Goal: Transaction & Acquisition: Subscribe to service/newsletter

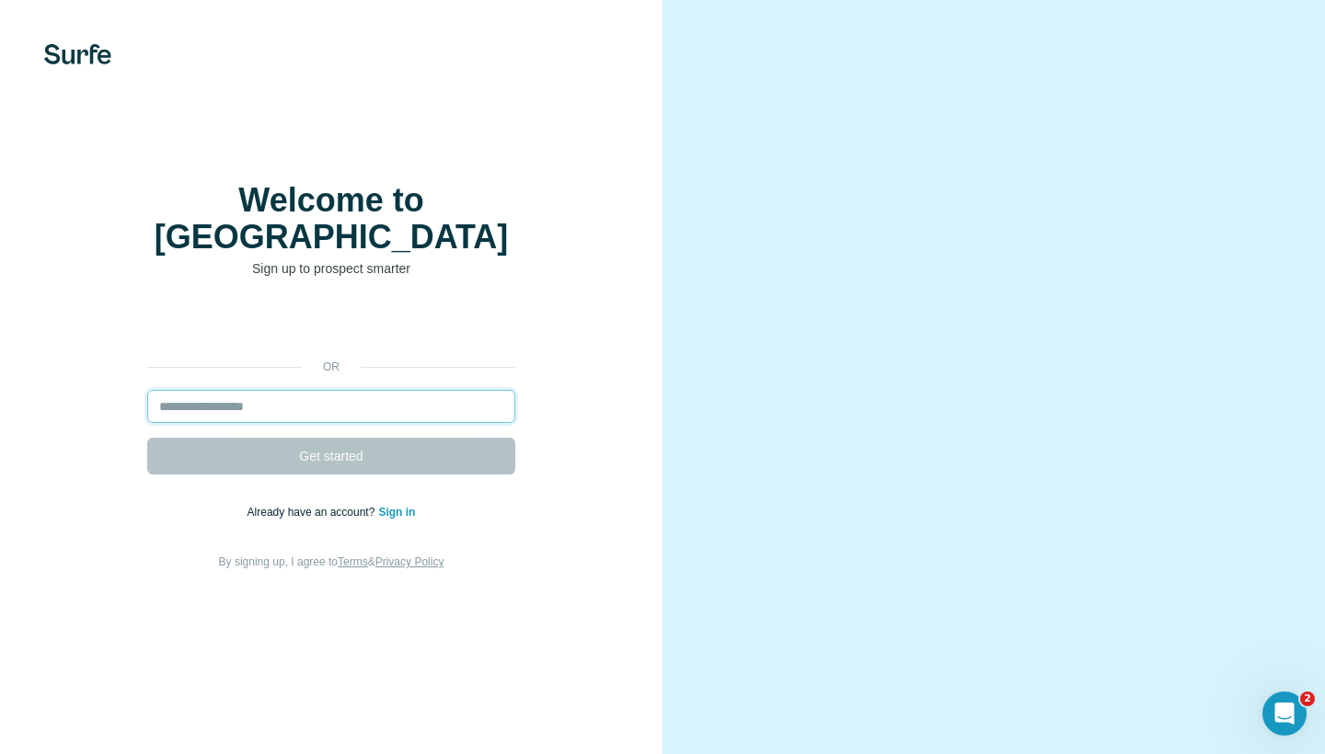
click at [408, 390] on input "email" at bounding box center [331, 406] width 368 height 33
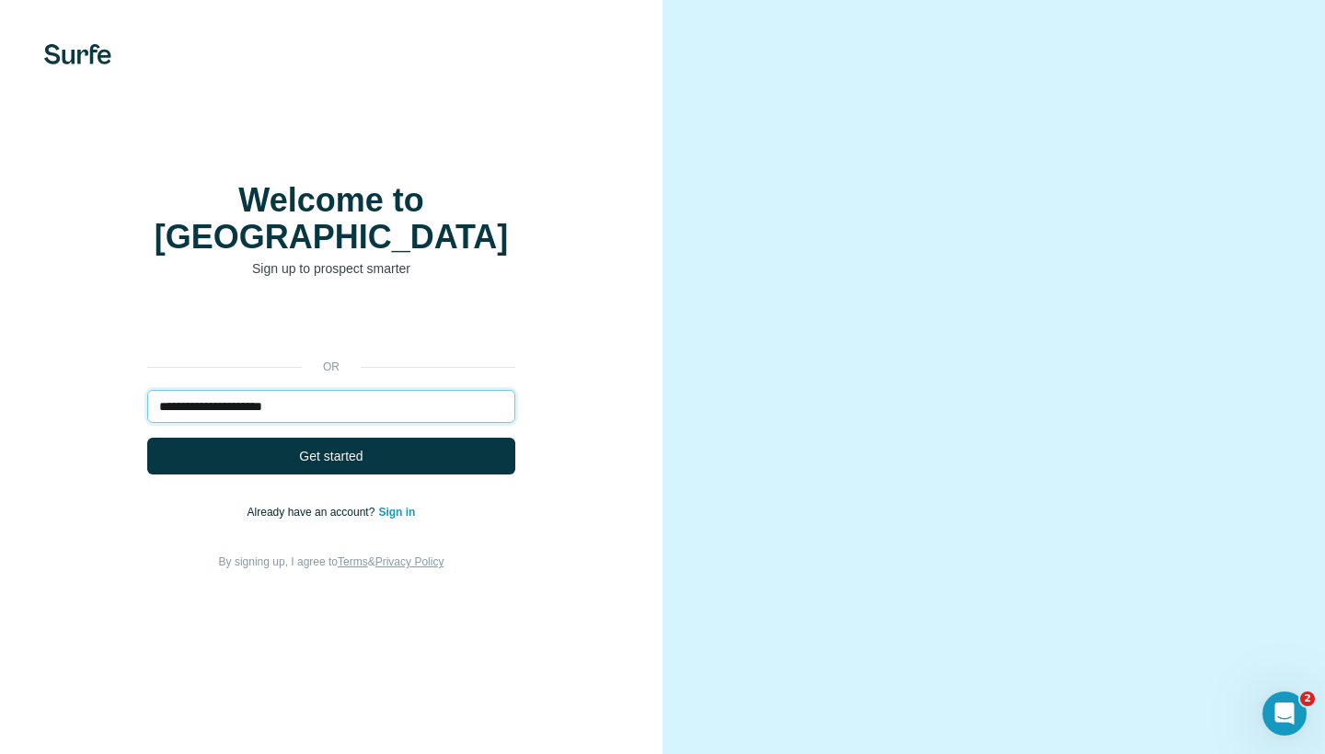
click at [283, 390] on input "**********" at bounding box center [331, 406] width 368 height 33
type input "**********"
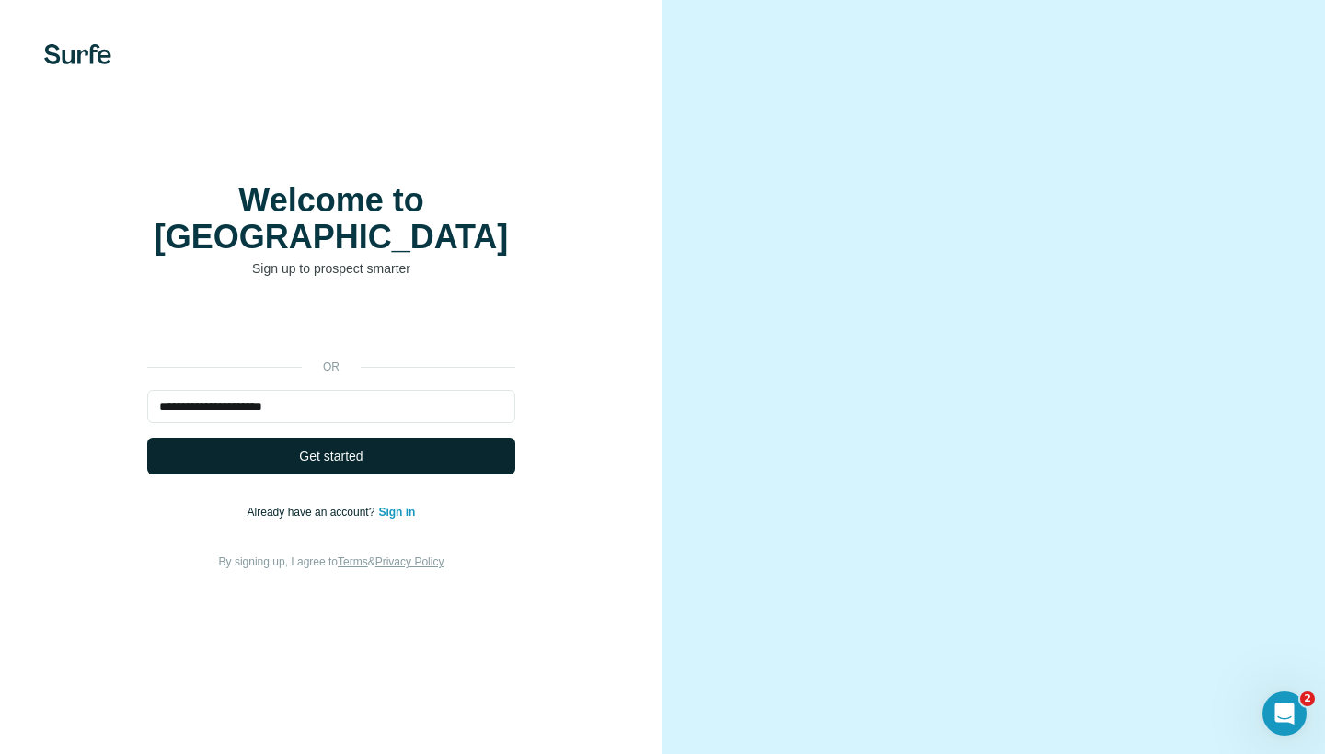
click at [296, 438] on button "Get started" at bounding box center [331, 456] width 368 height 37
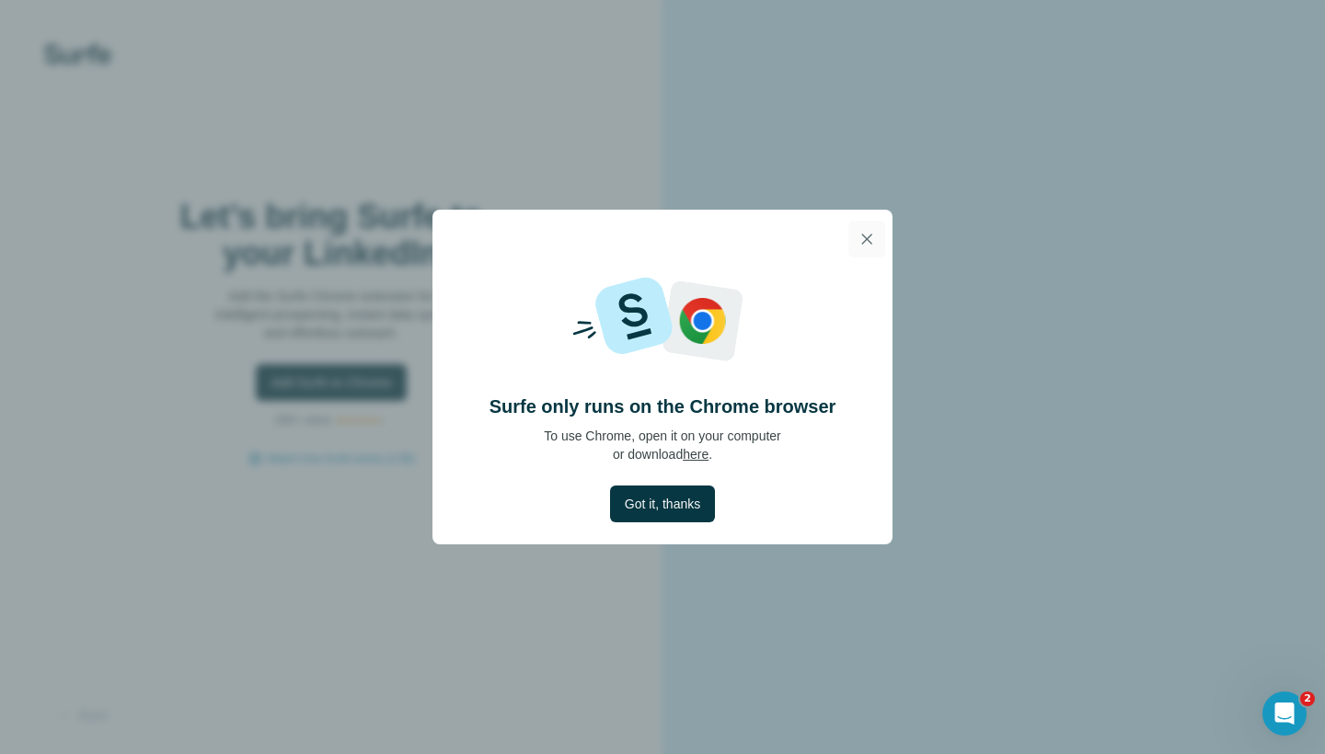
click at [867, 236] on icon "button" at bounding box center [866, 239] width 18 height 18
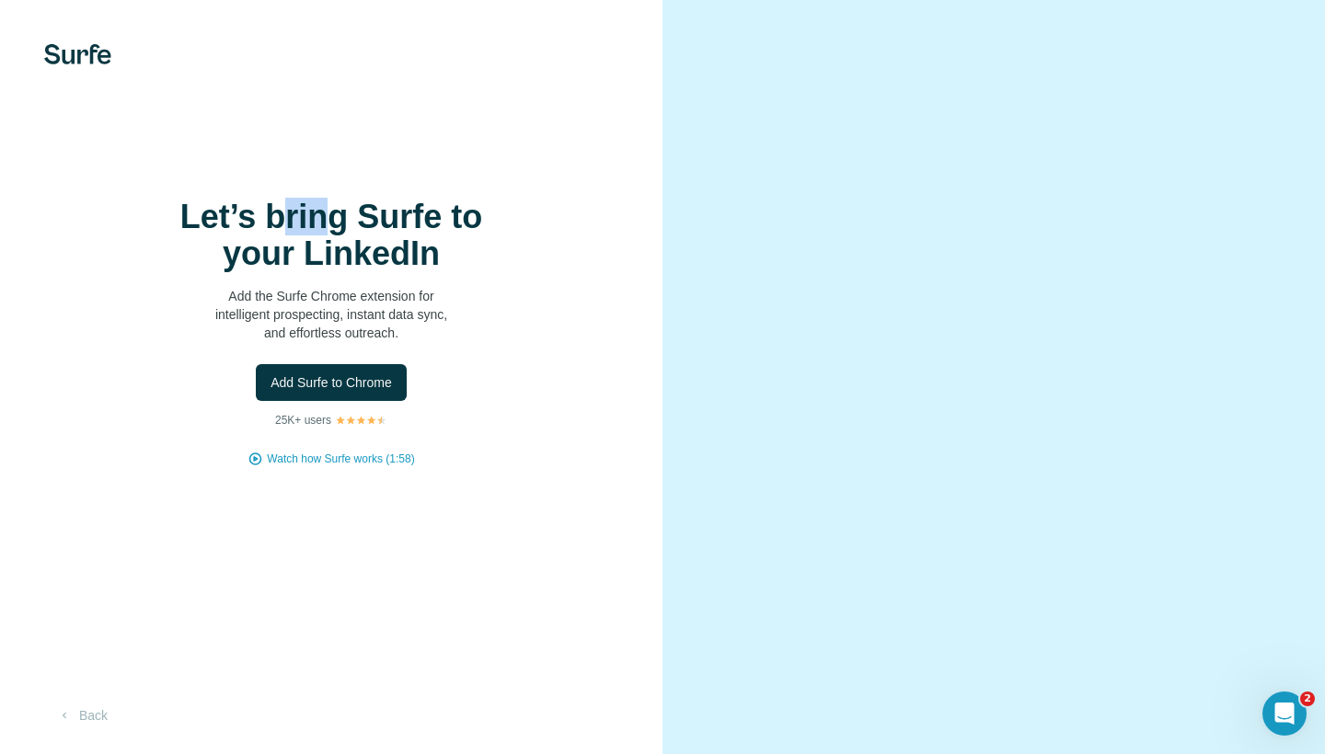
drag, startPoint x: 289, startPoint y: 226, endPoint x: 349, endPoint y: 226, distance: 59.8
click at [344, 226] on h1 "Let’s bring Surfe to your LinkedIn" at bounding box center [331, 236] width 368 height 74
click at [349, 226] on h1 "Let’s bring Surfe to your LinkedIn" at bounding box center [331, 236] width 368 height 74
drag, startPoint x: 265, startPoint y: 252, endPoint x: 386, endPoint y: 252, distance: 121.4
click at [386, 252] on h1 "Let’s bring Surfe to your LinkedIn" at bounding box center [331, 236] width 368 height 74
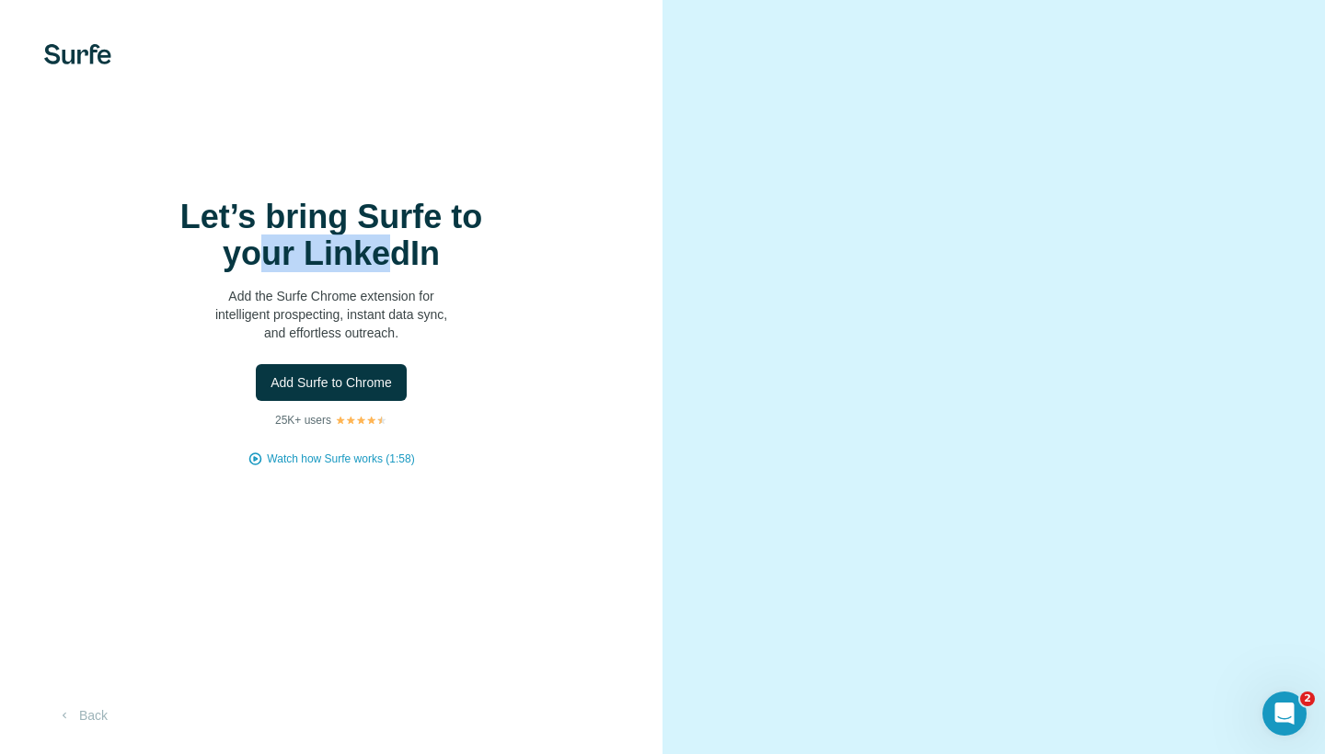
click at [386, 252] on h1 "Let’s bring Surfe to your LinkedIn" at bounding box center [331, 236] width 368 height 74
click at [292, 380] on span "Add Surfe to Chrome" at bounding box center [330, 383] width 121 height 18
click at [469, 186] on div "Let’s bring Surfe to your LinkedIn Add the Surfe Chrome extension for intellige…" at bounding box center [331, 377] width 662 height 754
drag, startPoint x: 201, startPoint y: 231, endPoint x: 304, endPoint y: 230, distance: 102.1
click at [304, 230] on h1 "Let’s bring Surfe to your LinkedIn" at bounding box center [331, 236] width 368 height 74
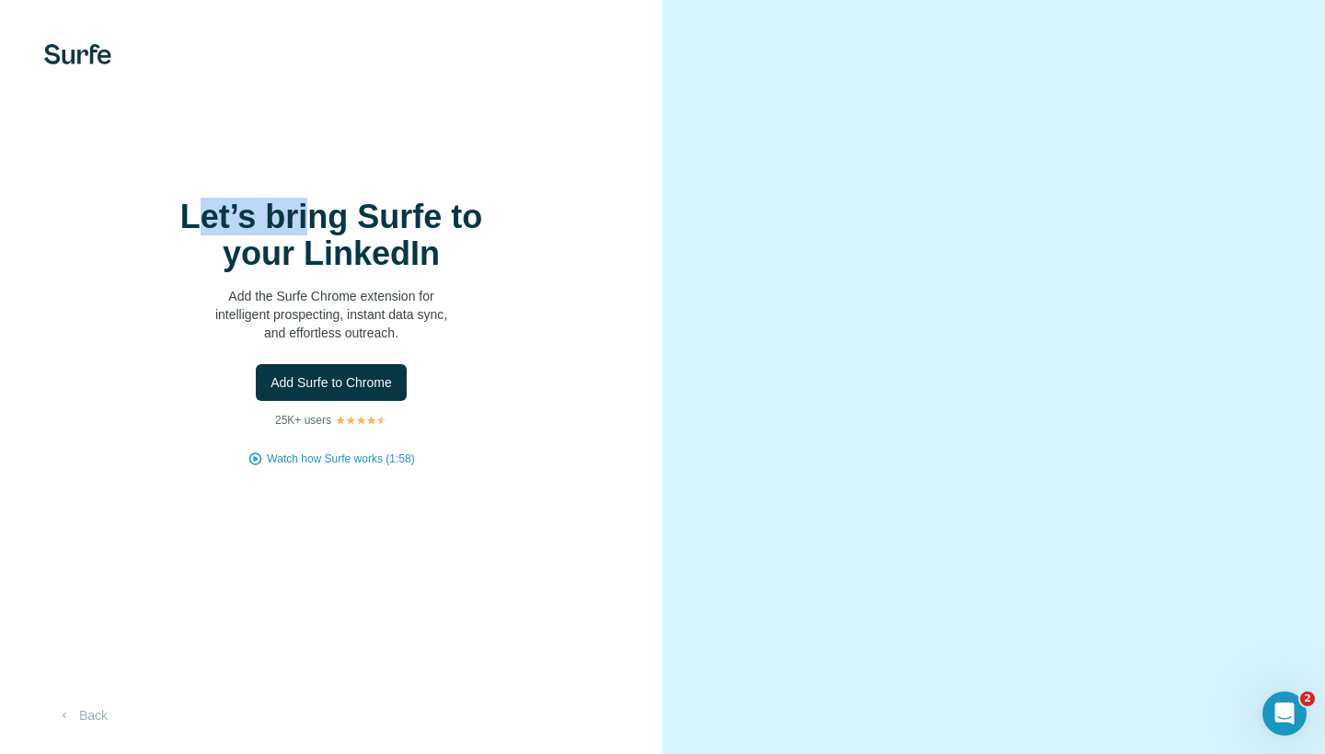
click at [310, 230] on h1 "Let’s bring Surfe to your LinkedIn" at bounding box center [331, 236] width 368 height 74
click at [58, 60] on img at bounding box center [77, 54] width 67 height 20
click at [89, 706] on button "Back" at bounding box center [82, 715] width 76 height 33
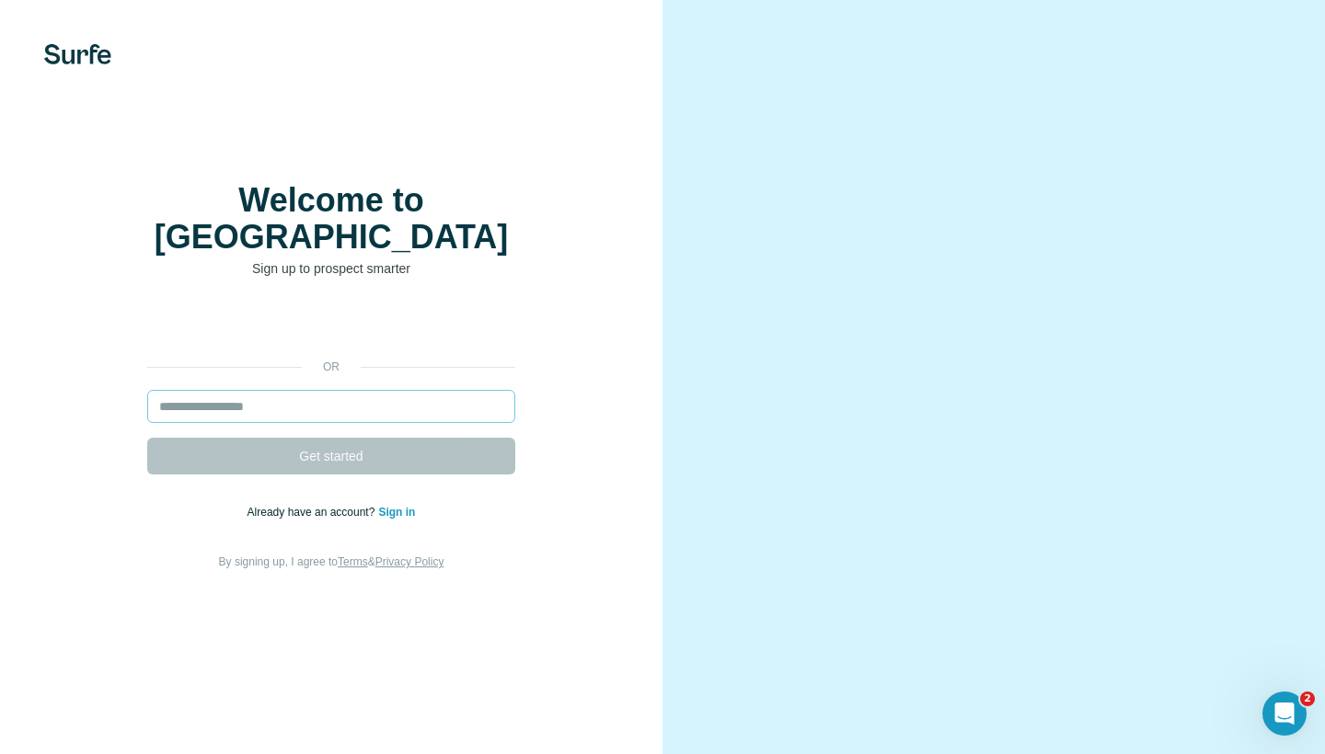
click at [305, 390] on input "email" at bounding box center [331, 406] width 368 height 33
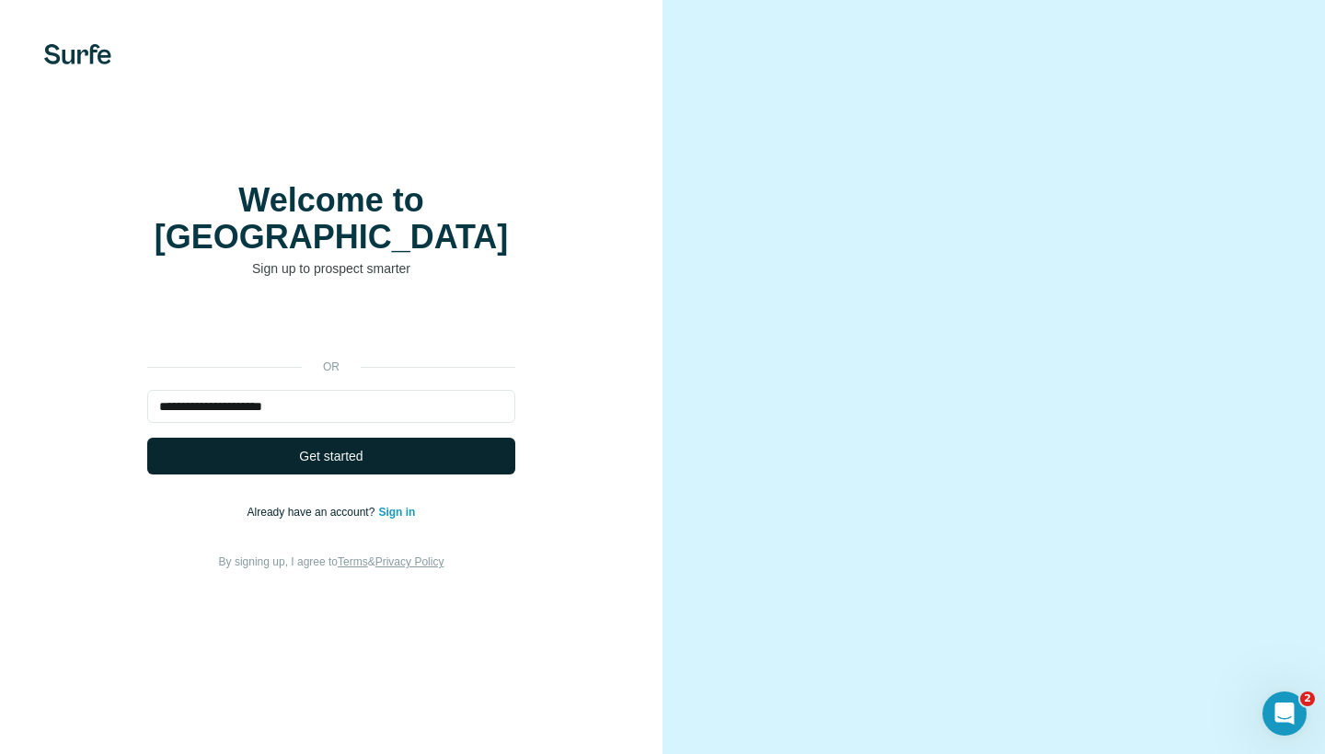
type input "**********"
click at [294, 438] on button "Get started" at bounding box center [331, 456] width 368 height 37
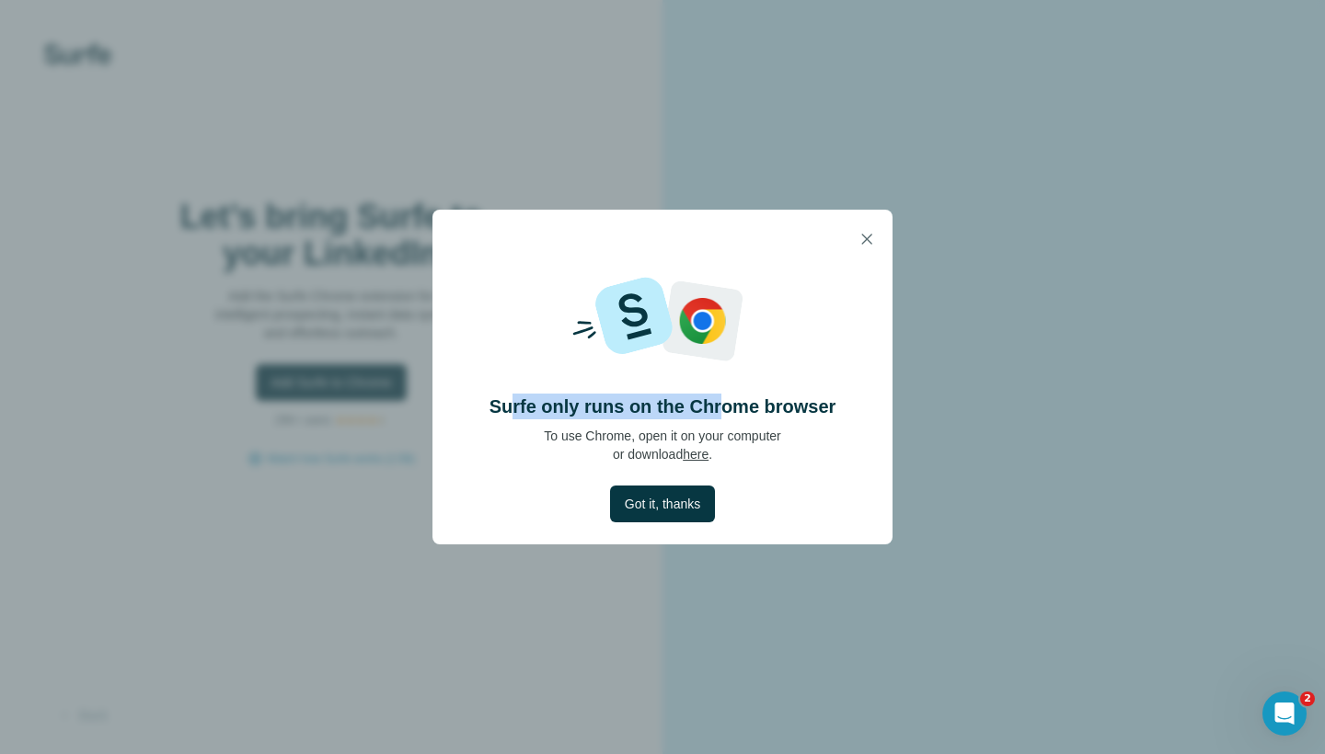
drag, startPoint x: 512, startPoint y: 407, endPoint x: 720, endPoint y: 406, distance: 208.8
click at [720, 407] on h4 "Surfe only runs on the Chrome browser" at bounding box center [662, 407] width 347 height 26
click at [720, 406] on h4 "Surfe only runs on the Chrome browser" at bounding box center [662, 407] width 347 height 26
drag, startPoint x: 555, startPoint y: 439, endPoint x: 724, endPoint y: 439, distance: 169.3
click at [724, 439] on p "To use Chrome, open it on your computer or download here ." at bounding box center [662, 445] width 237 height 37
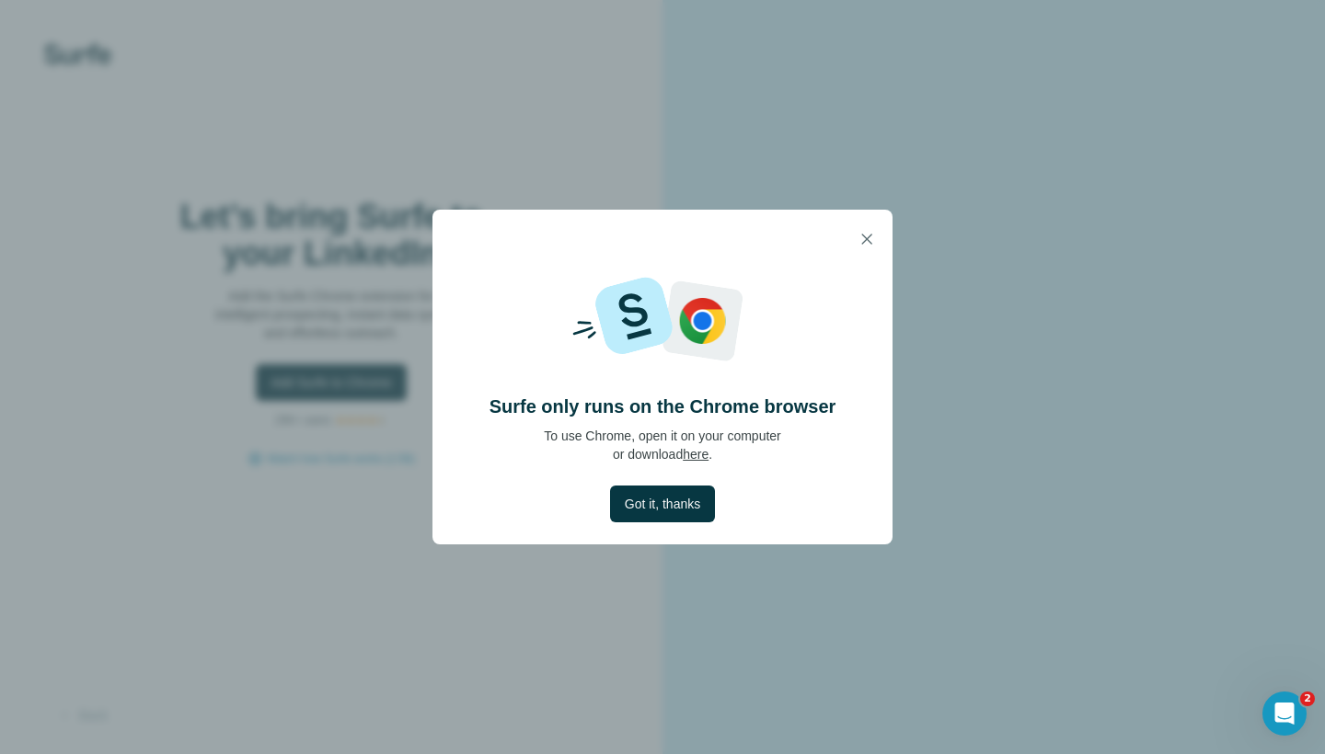
click at [728, 439] on p "To use Chrome, open it on your computer or download here ." at bounding box center [662, 445] width 237 height 37
